Goal: Task Accomplishment & Management: Manage account settings

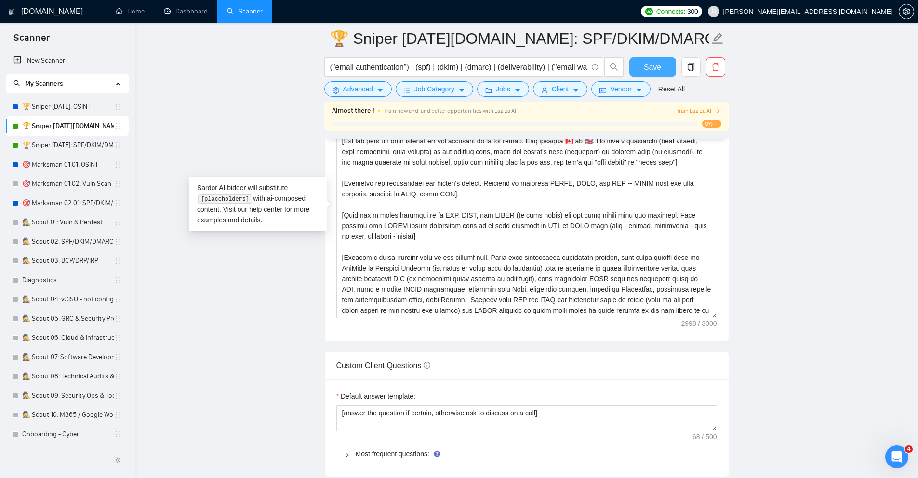
scroll to position [116, 0]
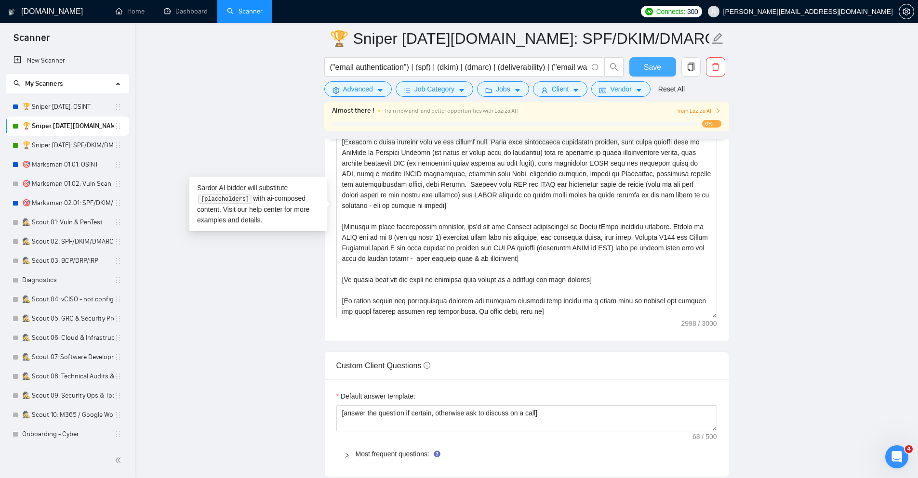
click at [649, 65] on span "Save" at bounding box center [652, 67] width 17 height 12
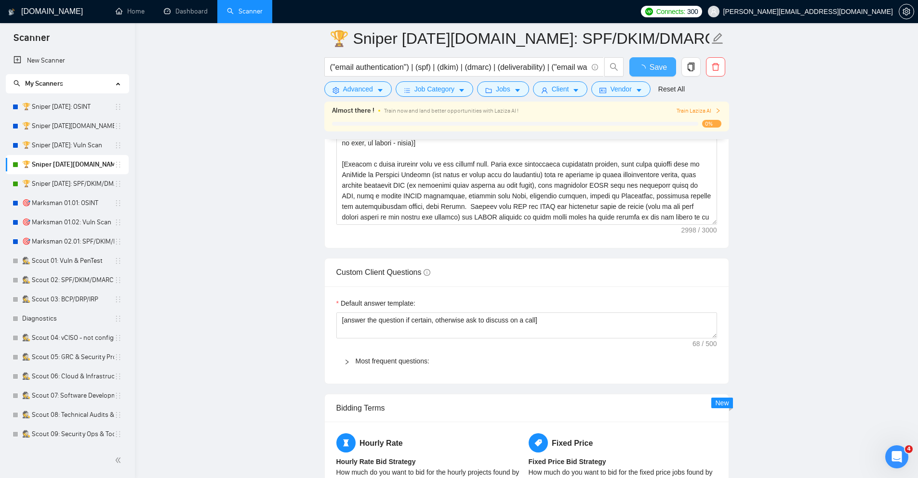
checkbox input "true"
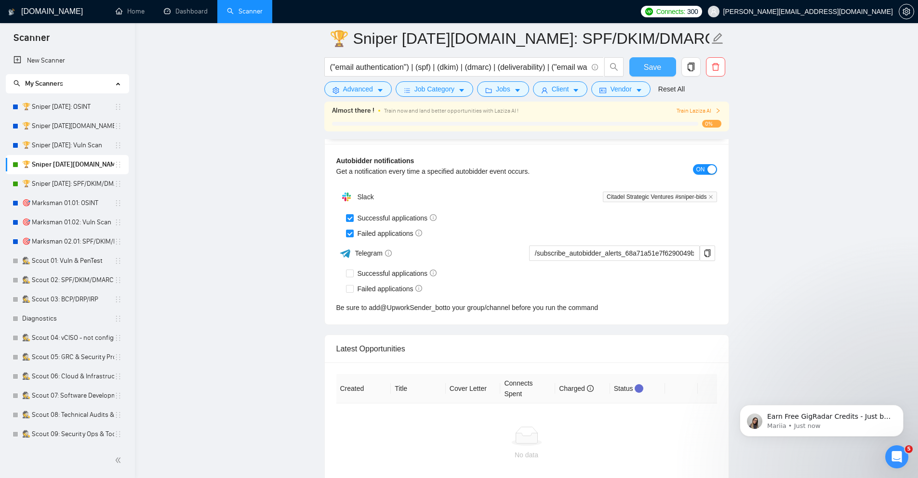
scroll to position [2424, 0]
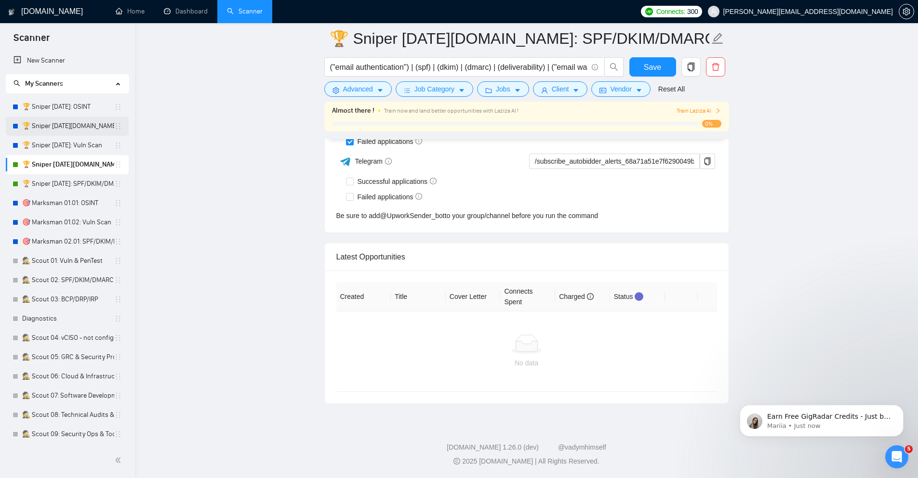
click at [71, 123] on link "🏆 Sniper [DATE][DOMAIN_NAME]: Vuln Scan" at bounding box center [68, 126] width 92 height 19
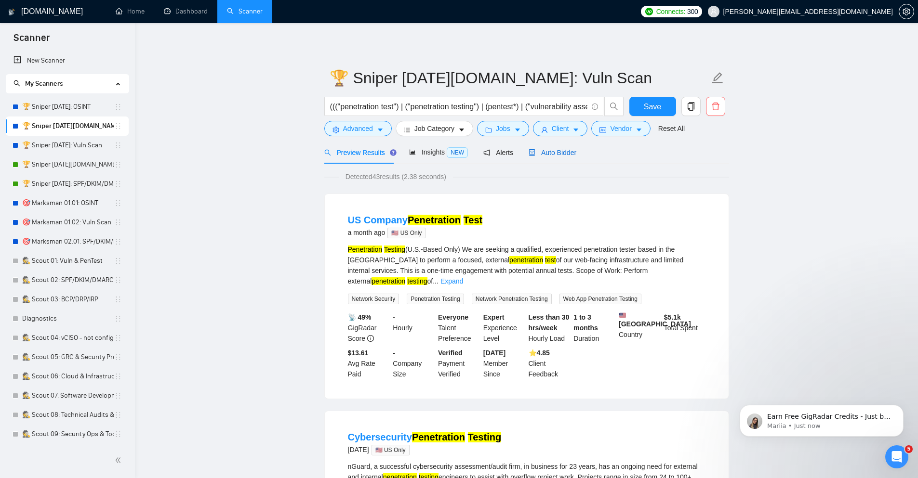
click at [566, 157] on div "Auto Bidder" at bounding box center [552, 152] width 48 height 11
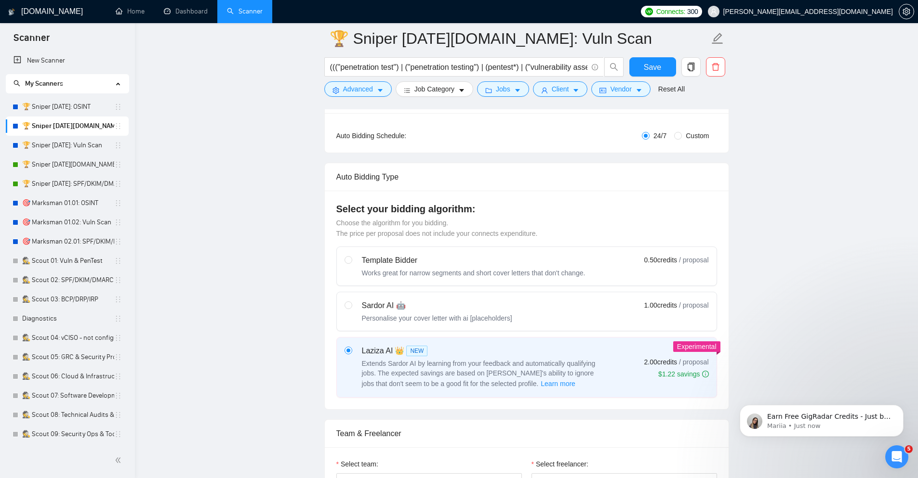
scroll to position [173, 0]
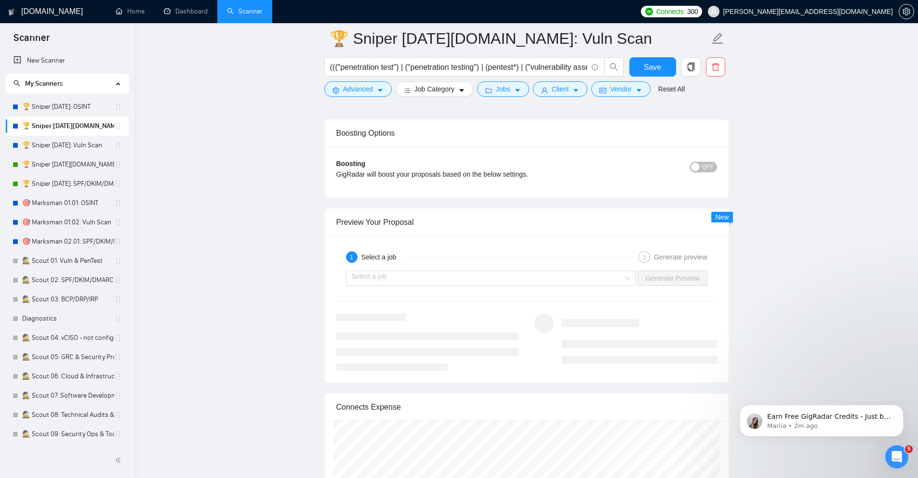
scroll to position [1734, 0]
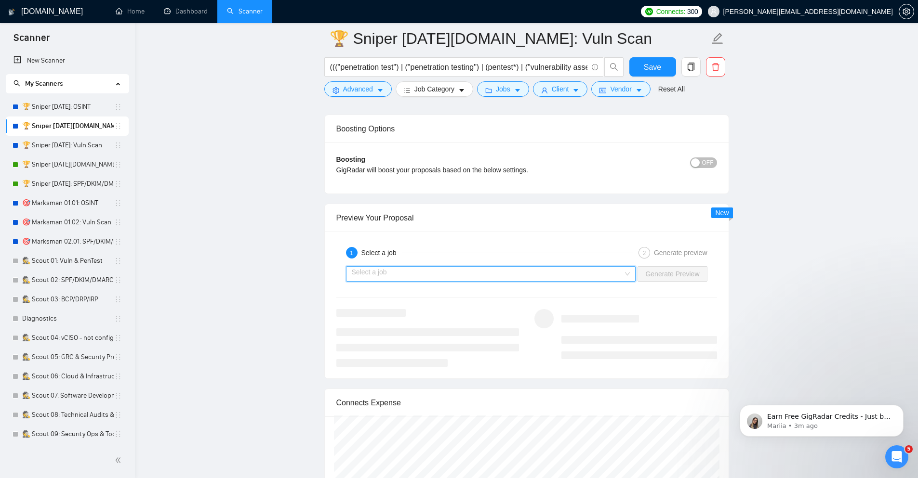
click at [482, 273] on input "search" at bounding box center [488, 274] width 272 height 14
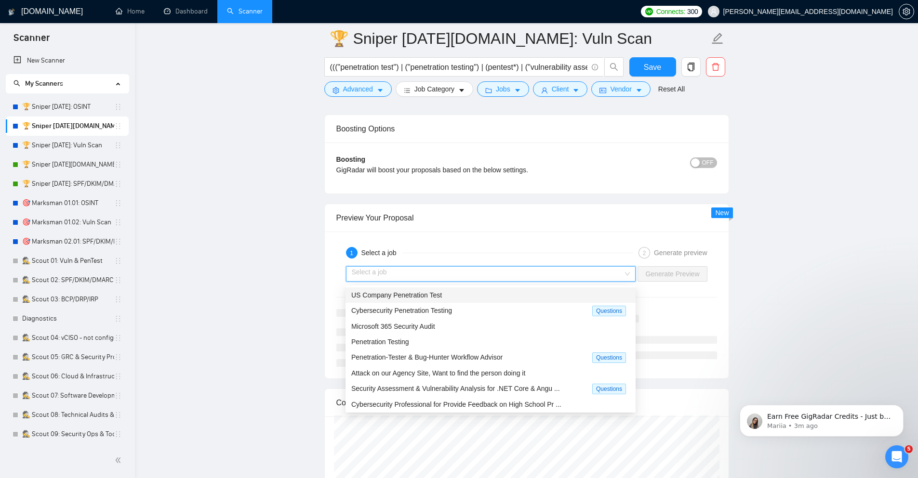
click at [453, 290] on div "US Company Penetration Test" at bounding box center [490, 295] width 278 height 11
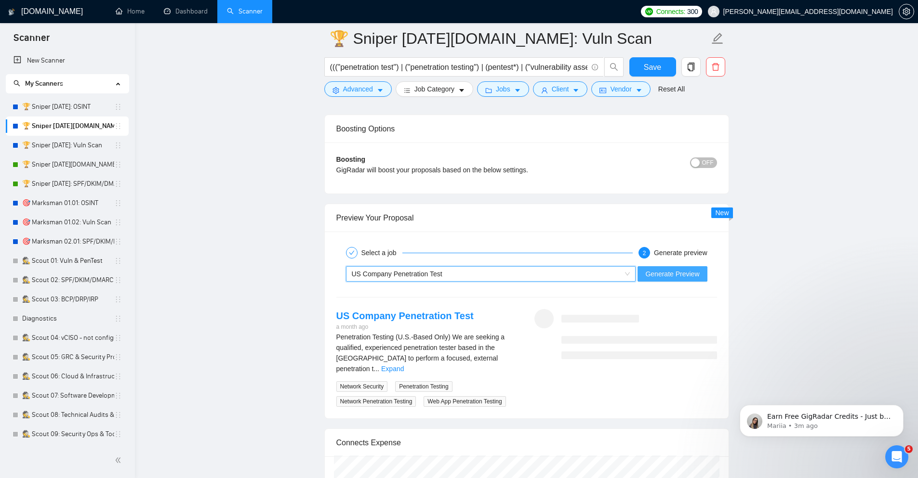
click at [655, 273] on span "Generate Preview" at bounding box center [672, 274] width 54 height 11
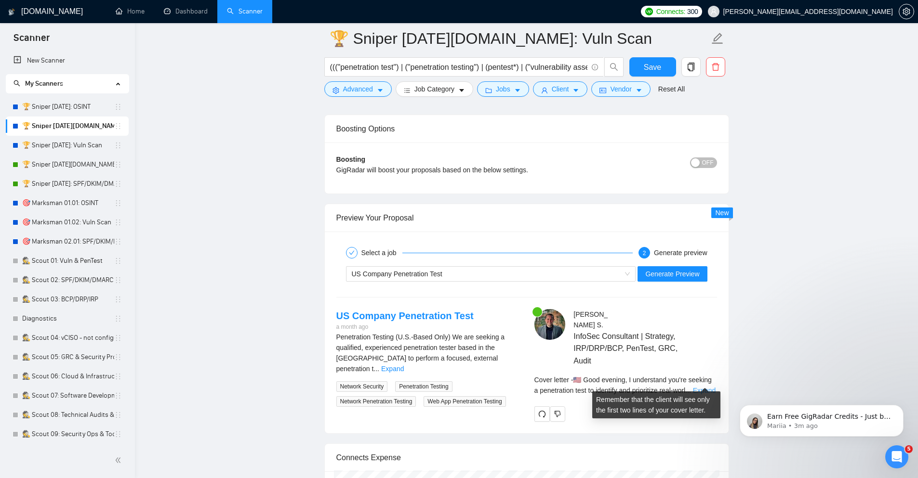
click at [705, 387] on link "Expand" at bounding box center [704, 391] width 23 height 8
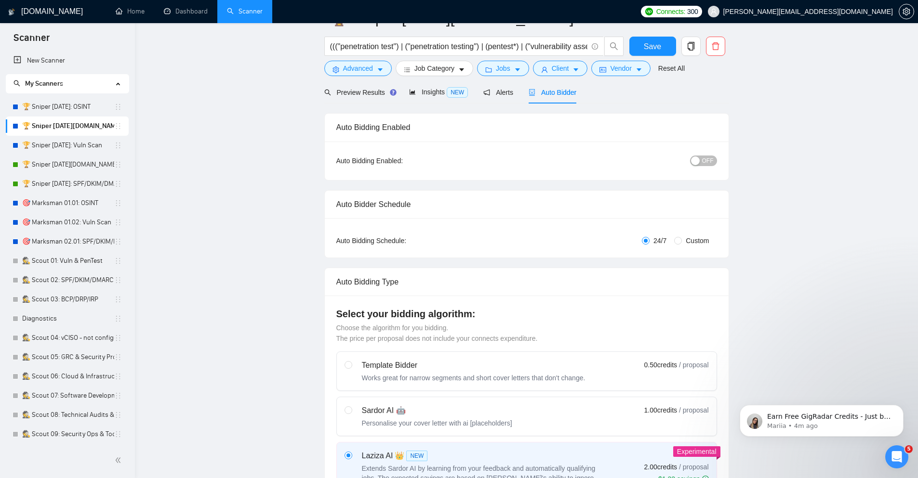
scroll to position [0, 0]
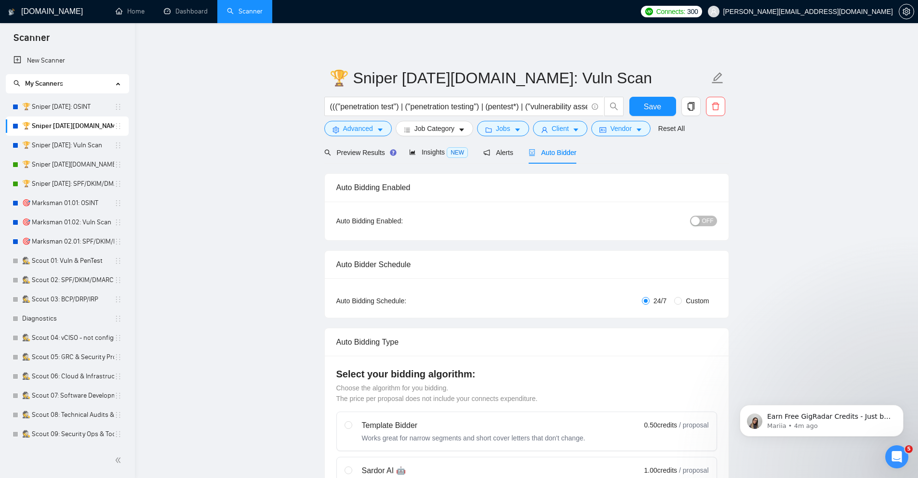
click at [701, 221] on button "OFF" at bounding box center [703, 221] width 27 height 11
drag, startPoint x: 55, startPoint y: 149, endPoint x: 491, endPoint y: 60, distance: 445.4
click at [55, 149] on link "🏆 Sniper [DATE]: Vuln Scan" at bounding box center [68, 145] width 92 height 19
click at [656, 105] on span "Save" at bounding box center [652, 107] width 17 height 12
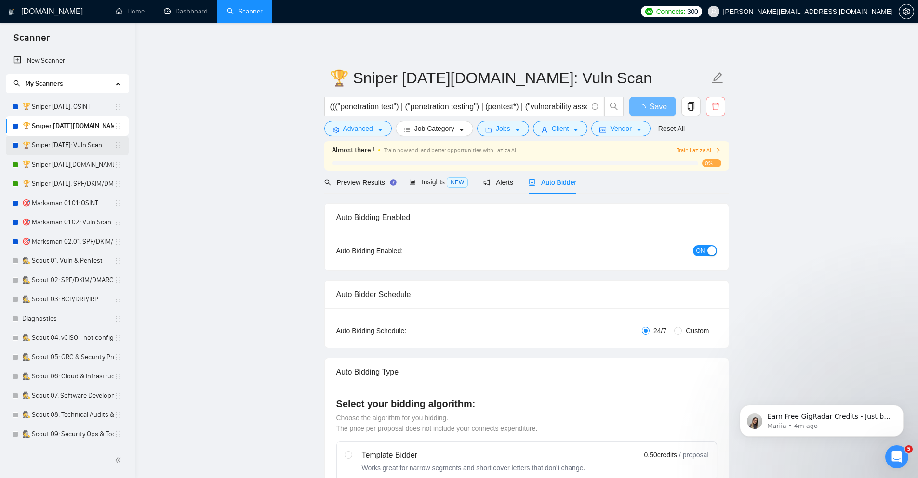
click at [84, 143] on link "🏆 Sniper [DATE]: Vuln Scan" at bounding box center [68, 145] width 92 height 19
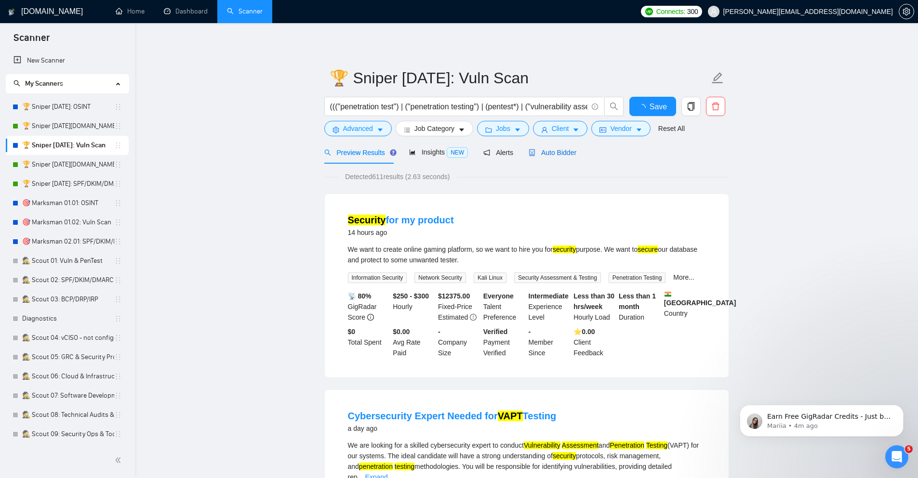
click at [553, 153] on span "Auto Bidder" at bounding box center [552, 153] width 48 height 8
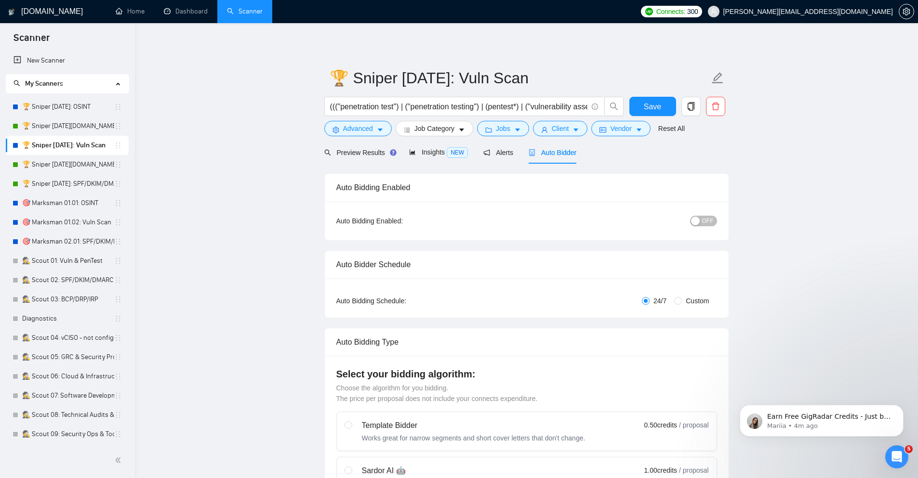
click at [714, 221] on button "OFF" at bounding box center [703, 221] width 27 height 11
click at [704, 221] on span "ON" at bounding box center [700, 221] width 9 height 11
click at [69, 126] on link "🏆 Sniper [DATE][DOMAIN_NAME]: Vuln Scan" at bounding box center [68, 126] width 92 height 19
